Goal: Task Accomplishment & Management: Use online tool/utility

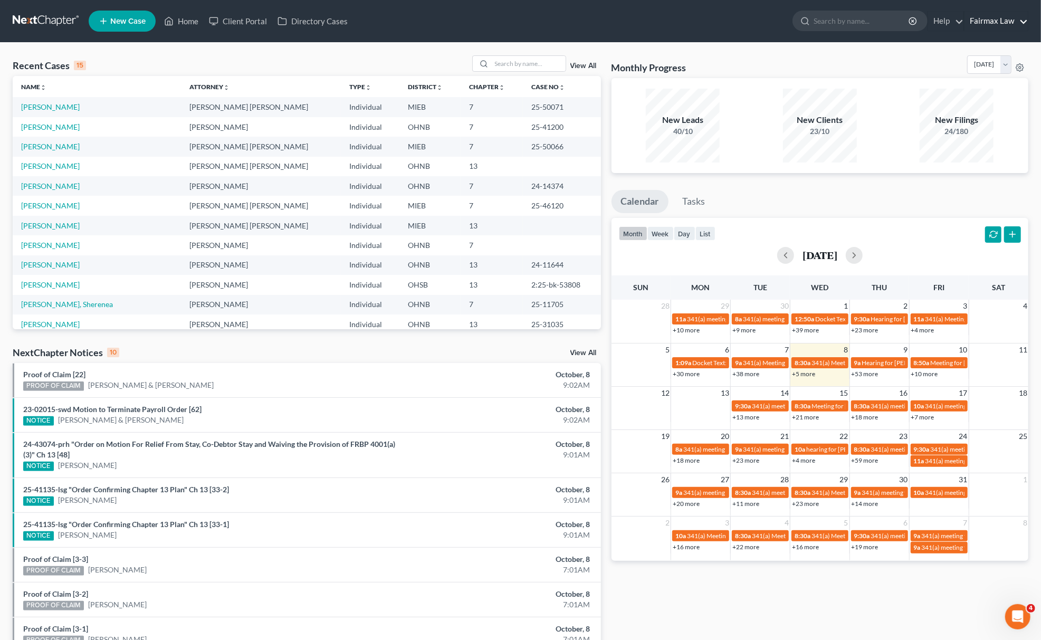
click at [1024, 15] on link "Fairmax Law" at bounding box center [996, 21] width 63 height 19
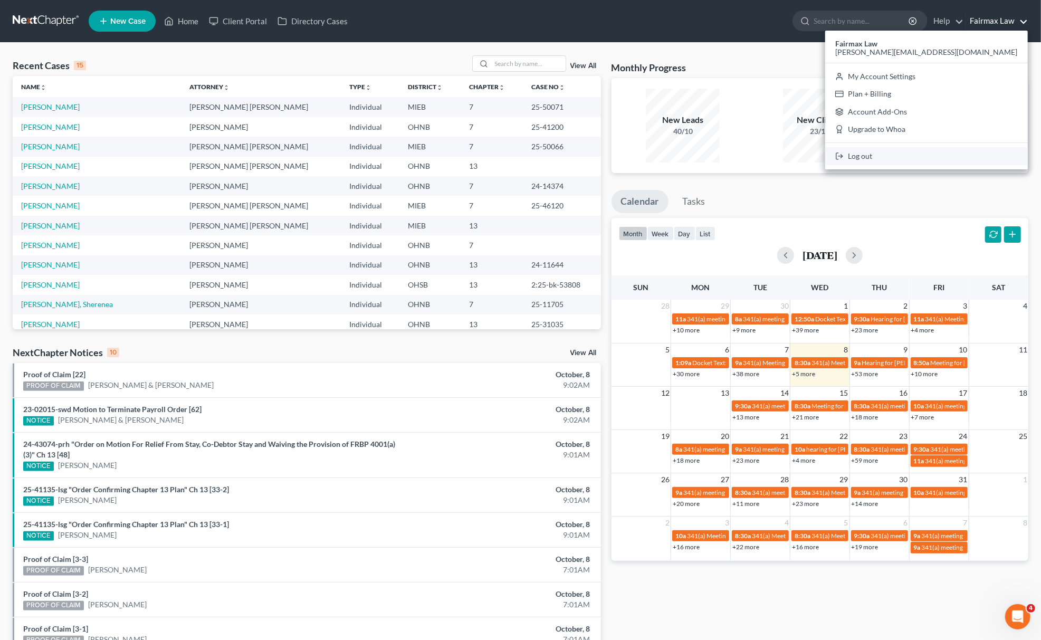
click at [962, 157] on link "Log out" at bounding box center [926, 156] width 203 height 18
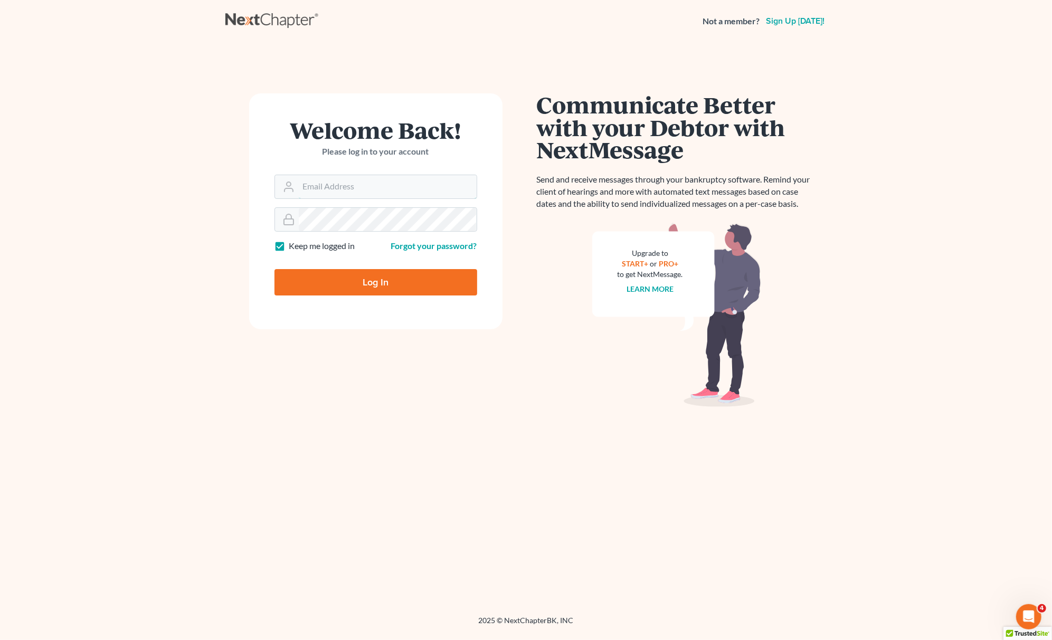
type input "[PERSON_NAME][EMAIL_ADDRESS][DOMAIN_NAME]"
click at [366, 290] on input "Log In" at bounding box center [375, 282] width 203 height 26
type input "Thinking..."
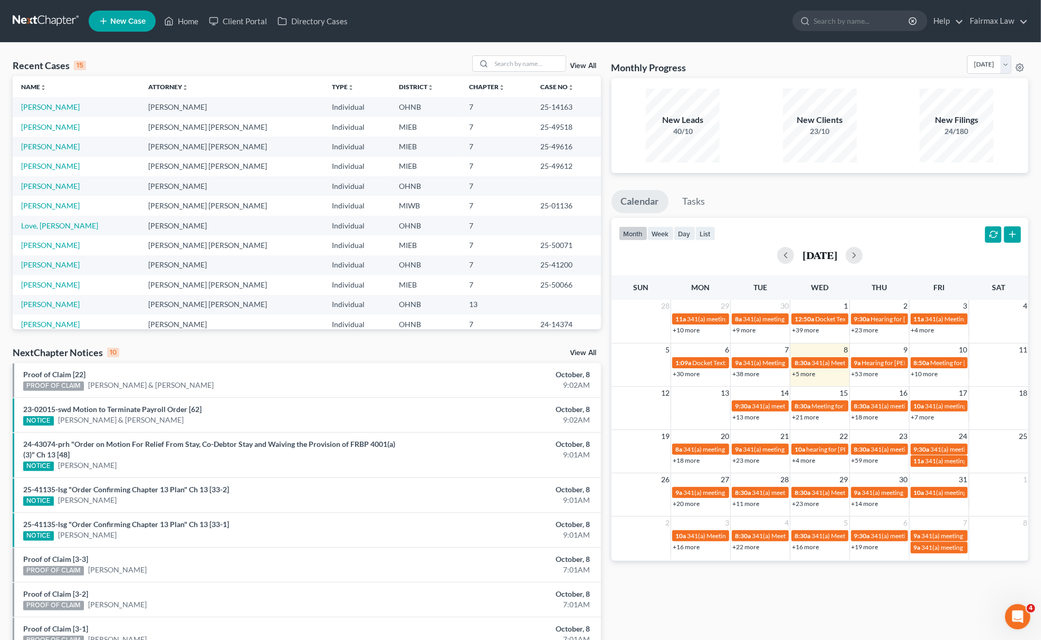
click at [532, 77] on th "Case No unfold_more expand_more expand_less" at bounding box center [566, 86] width 69 height 21
click at [518, 66] on input "search" at bounding box center [529, 63] width 74 height 15
type input "[PERSON_NAME]"
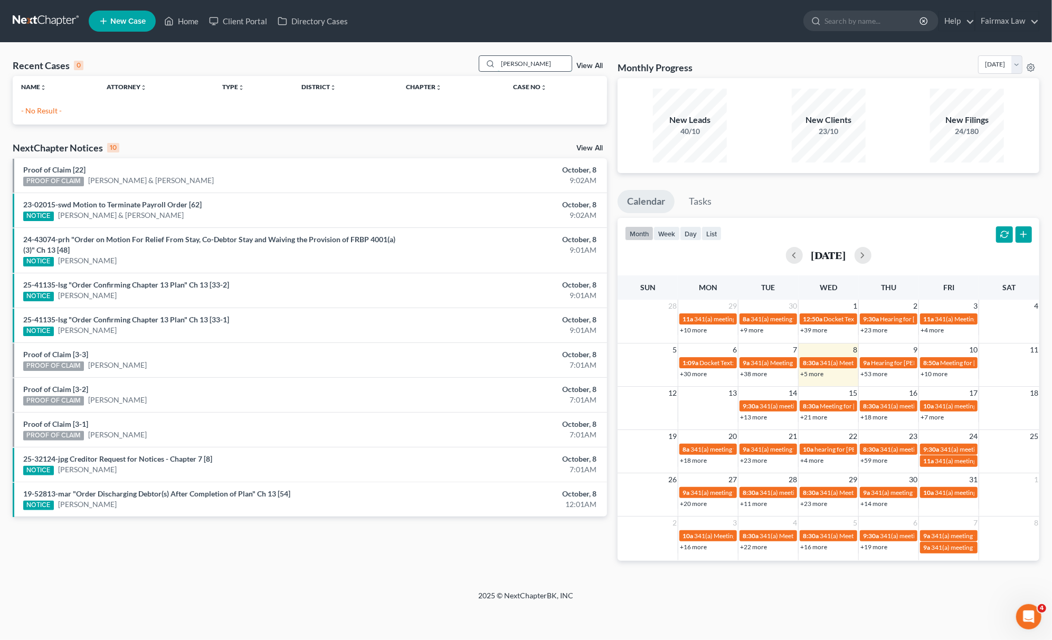
drag, startPoint x: 557, startPoint y: 60, endPoint x: 474, endPoint y: 70, distance: 84.0
click at [479, 70] on div "[PERSON_NAME]" at bounding box center [526, 63] width 94 height 16
type input "s"
type input "[PERSON_NAME]"
